Goal: Communication & Community: Answer question/provide support

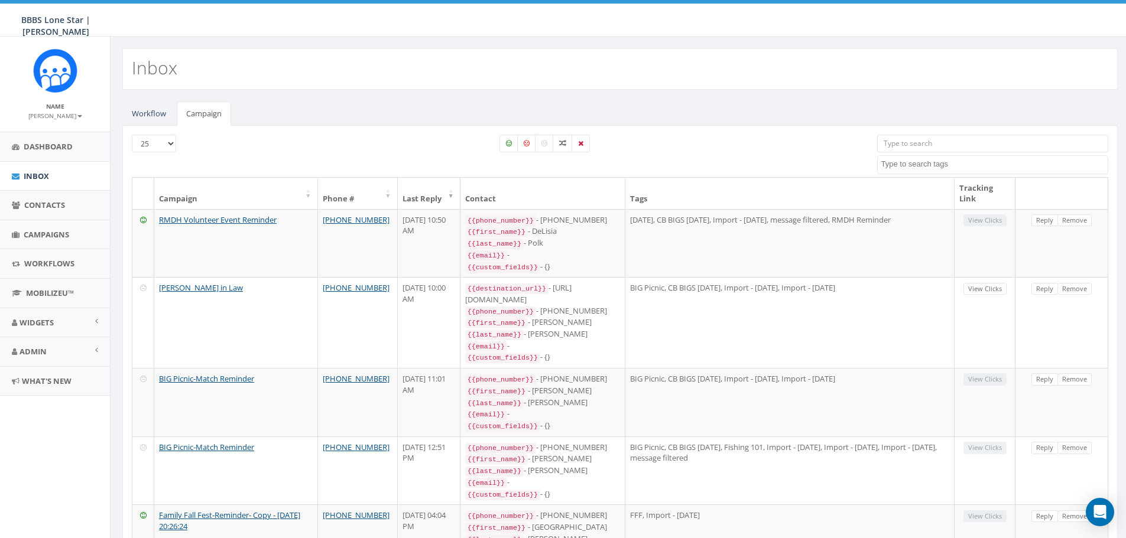
select select
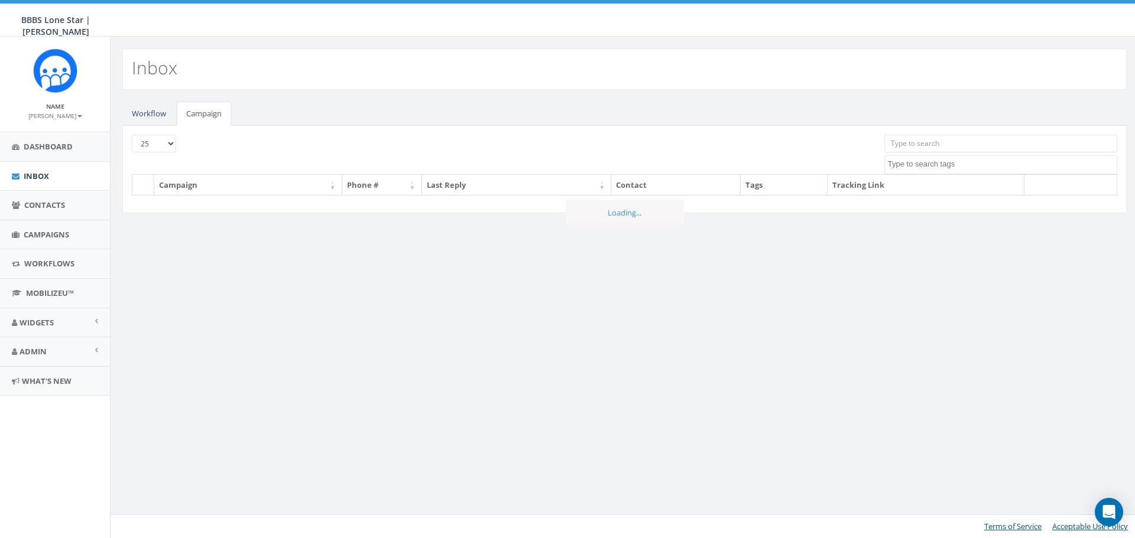
select select
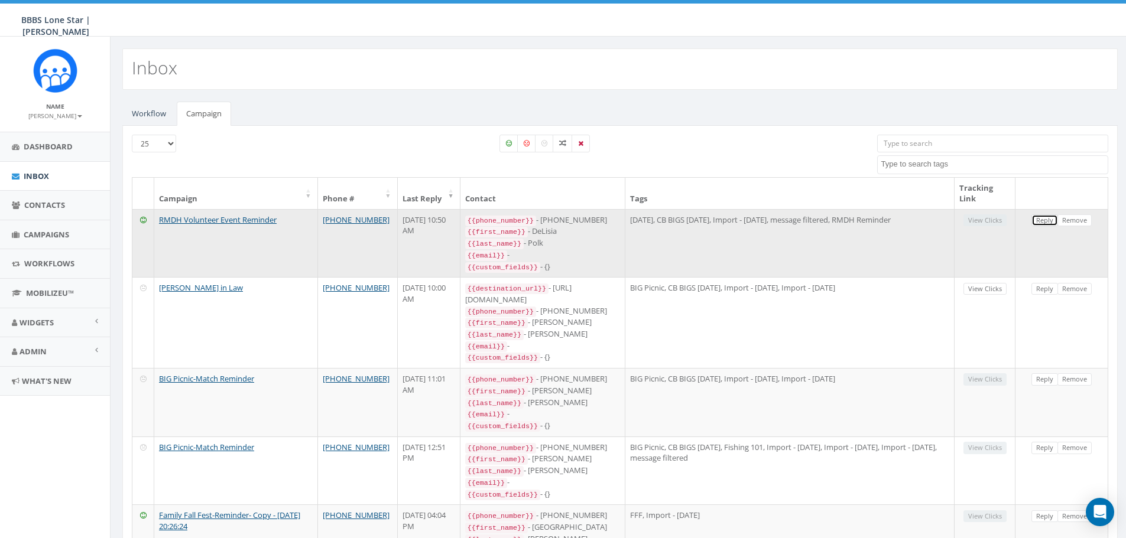
click at [1046, 223] on link "Reply" at bounding box center [1044, 221] width 27 height 12
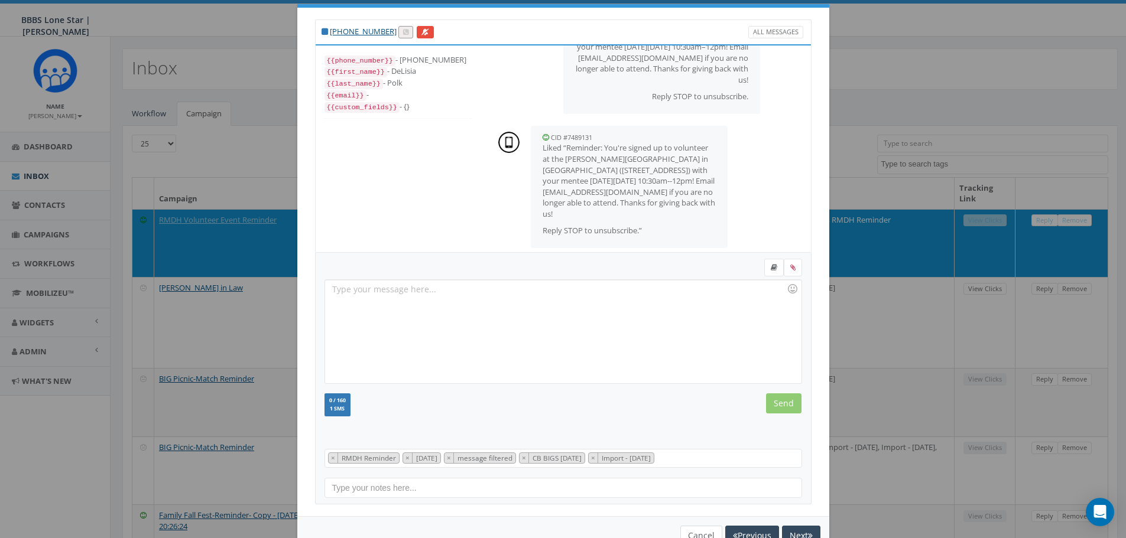
scroll to position [54, 0]
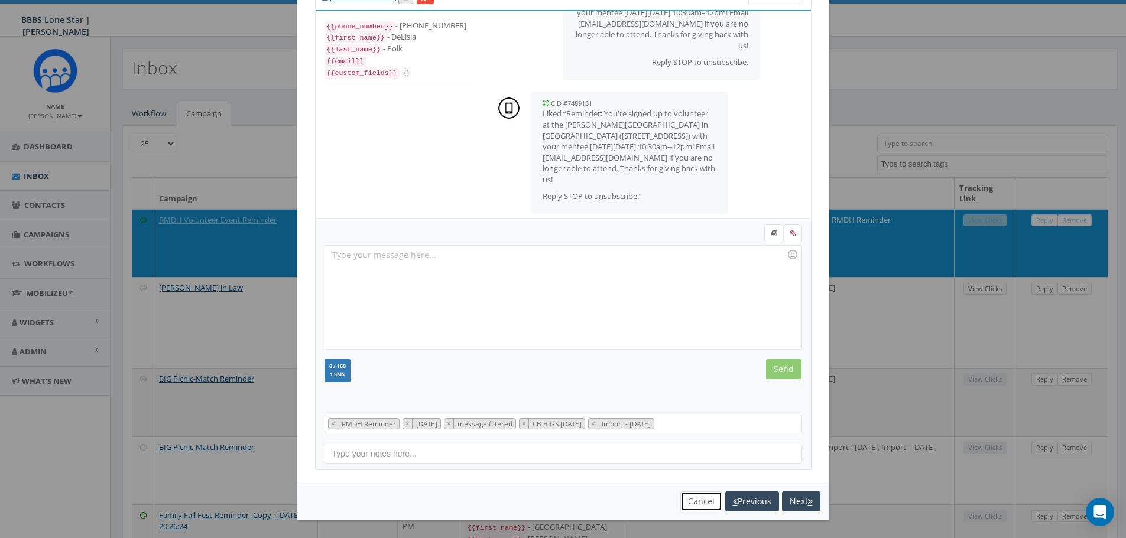
click at [696, 499] on button "Cancel" at bounding box center [701, 502] width 42 height 20
